Goal: Use online tool/utility: Utilize a website feature to perform a specific function

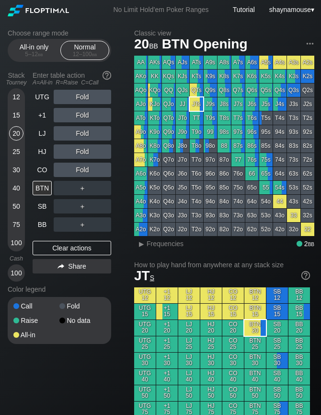
click at [12, 99] on div "12" at bounding box center [16, 97] width 14 height 14
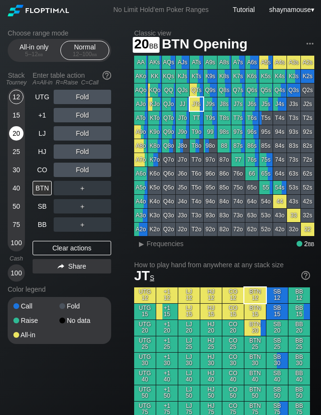
click at [17, 130] on div "20" at bounding box center [16, 133] width 14 height 14
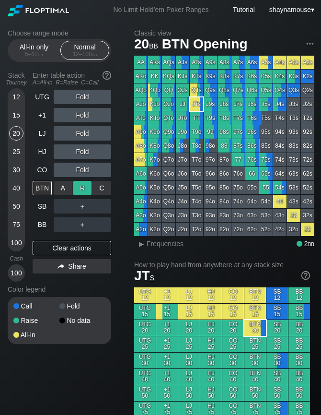
click at [75, 190] on div "R ✕" at bounding box center [82, 188] width 19 height 14
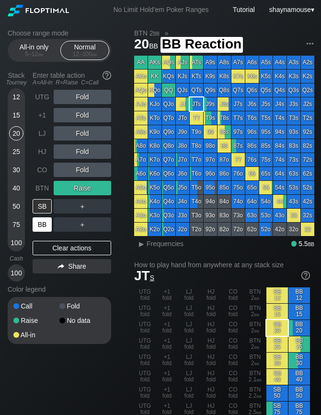
click at [46, 221] on div "BB" at bounding box center [42, 224] width 19 height 14
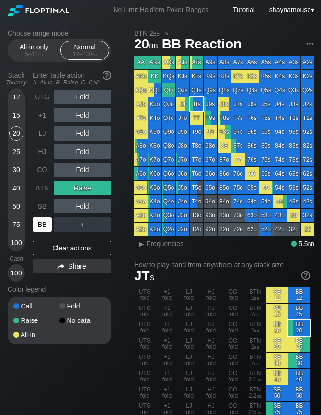
click at [43, 226] on div "BB" at bounding box center [42, 224] width 19 height 14
drag, startPoint x: 76, startPoint y: 245, endPoint x: 67, endPoint y: 229, distance: 18.3
click at [76, 246] on div "Clear actions" at bounding box center [72, 248] width 79 height 14
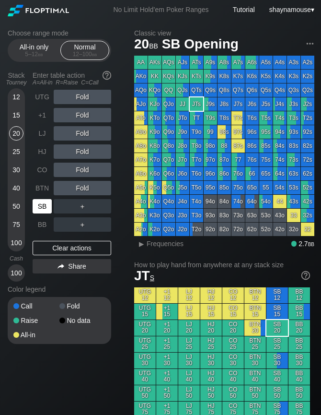
click at [48, 211] on div "SB" at bounding box center [42, 206] width 19 height 14
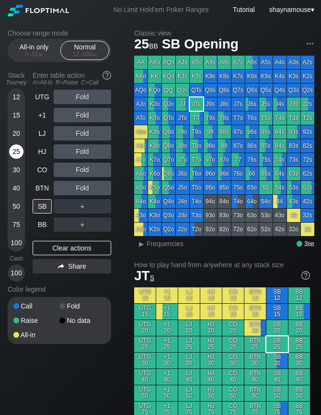
click at [17, 153] on div "25" at bounding box center [16, 151] width 14 height 14
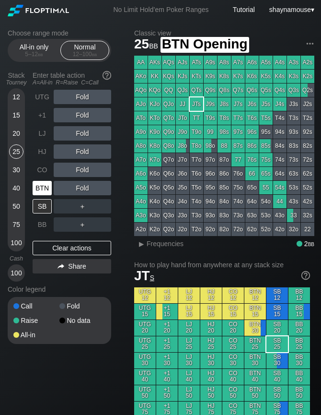
click at [44, 195] on div "BTN" at bounding box center [42, 188] width 19 height 14
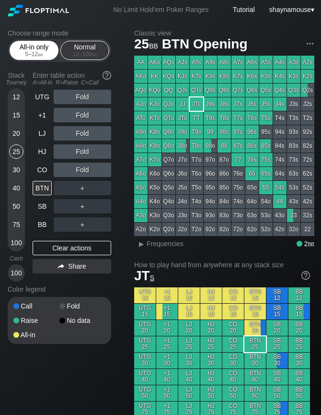
drag, startPoint x: 54, startPoint y: 45, endPoint x: 50, endPoint y: 51, distance: 7.1
click at [54, 45] on div "All-in only 5 – 12 bb" at bounding box center [34, 50] width 44 height 18
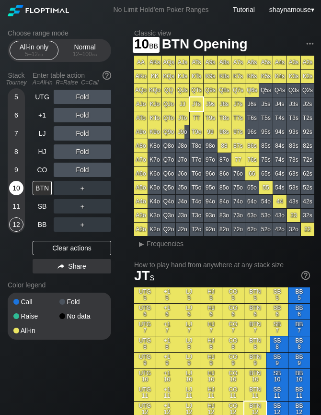
click at [16, 186] on div "10" at bounding box center [16, 188] width 14 height 14
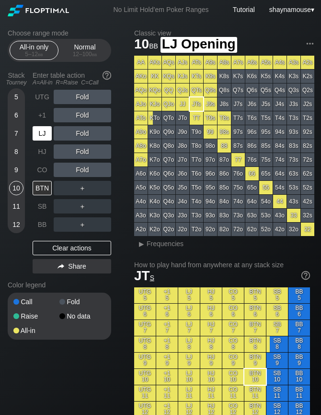
click at [40, 140] on div "LJ" at bounding box center [42, 133] width 19 height 14
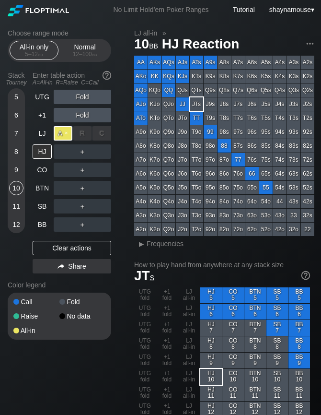
click at [61, 138] on div "A ✕" at bounding box center [63, 133] width 19 height 14
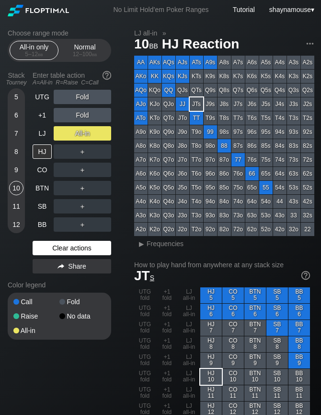
click at [83, 249] on div "Clear actions" at bounding box center [72, 248] width 79 height 14
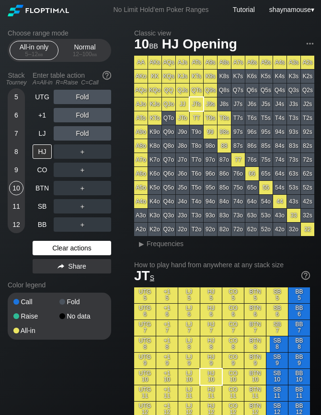
click at [81, 249] on div "Clear actions" at bounding box center [72, 248] width 79 height 14
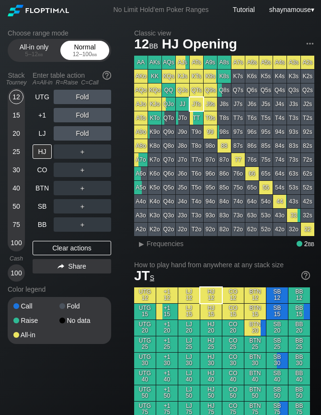
click at [87, 52] on div "12 – 100 bb" at bounding box center [85, 54] width 40 height 7
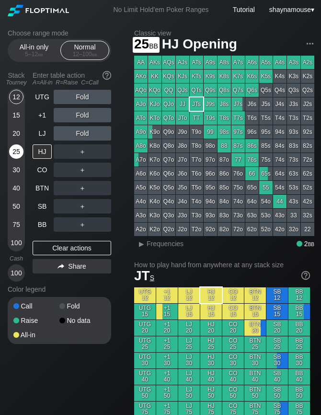
drag, startPoint x: 23, startPoint y: 160, endPoint x: 18, endPoint y: 147, distance: 13.4
click at [22, 159] on div "25" at bounding box center [16, 153] width 14 height 18
click at [18, 147] on div "25" at bounding box center [16, 151] width 14 height 14
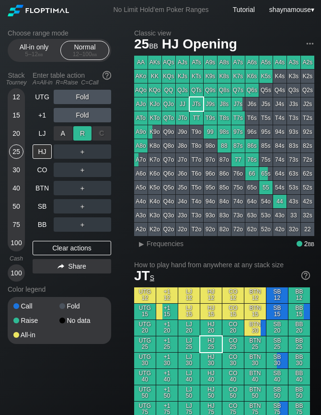
drag, startPoint x: 58, startPoint y: 134, endPoint x: 90, endPoint y: 134, distance: 31.7
click at [90, 134] on div "R ✕" at bounding box center [82, 133] width 19 height 14
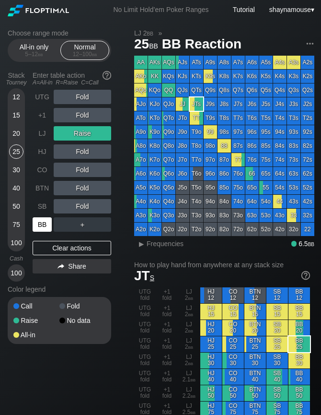
click at [44, 216] on div "BB" at bounding box center [43, 224] width 21 height 18
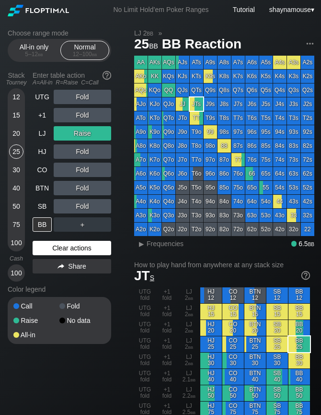
click at [53, 249] on div "Clear actions" at bounding box center [72, 248] width 79 height 14
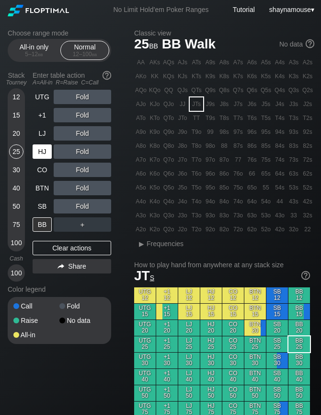
drag, startPoint x: 53, startPoint y: 249, endPoint x: 49, endPoint y: 152, distance: 97.9
click at [54, 249] on div "Clear actions" at bounding box center [72, 248] width 79 height 14
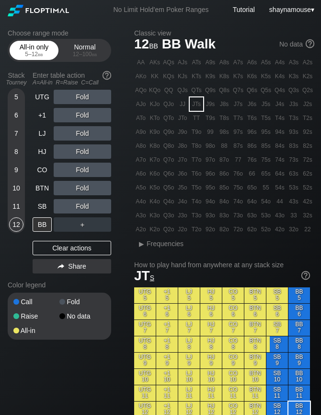
click at [29, 52] on div "5 – 12 bb" at bounding box center [34, 54] width 40 height 7
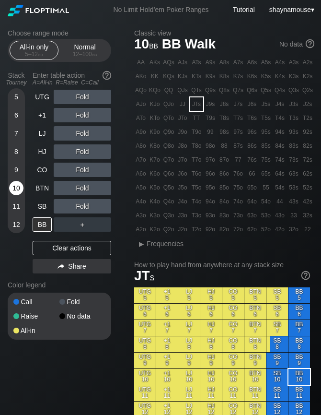
click at [22, 187] on div "10" at bounding box center [16, 188] width 14 height 14
click at [101, 206] on div "C ✕" at bounding box center [102, 206] width 19 height 14
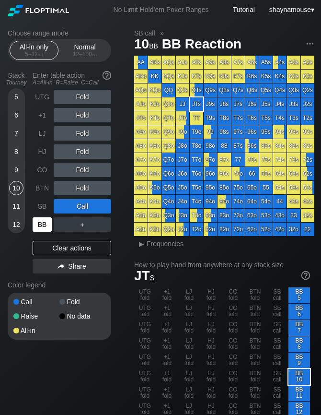
click at [44, 225] on div "BB" at bounding box center [42, 224] width 19 height 14
click at [43, 225] on div "BB" at bounding box center [42, 224] width 19 height 14
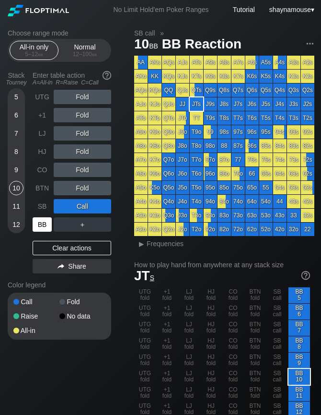
click at [43, 225] on div "BB" at bounding box center [42, 224] width 19 height 14
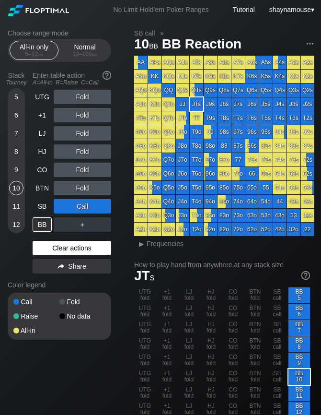
click at [71, 252] on div "Clear actions" at bounding box center [72, 248] width 79 height 14
